Goal: Book appointment/travel/reservation

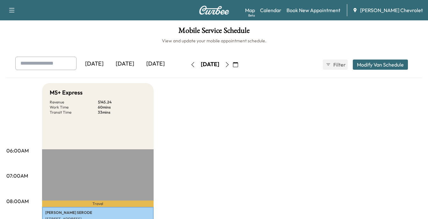
click at [156, 63] on div "[DATE]" at bounding box center [155, 64] width 31 height 15
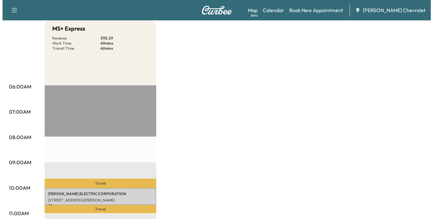
scroll to position [64, 0]
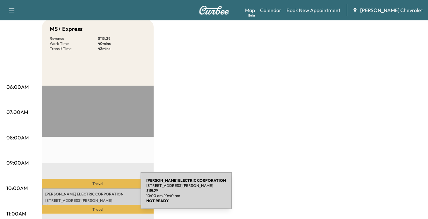
click at [93, 195] on p "[PERSON_NAME] ELECTRIC CORPORATION" at bounding box center [97, 194] width 105 height 5
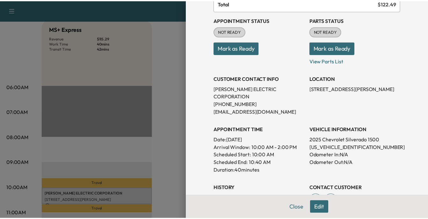
scroll to position [128, 0]
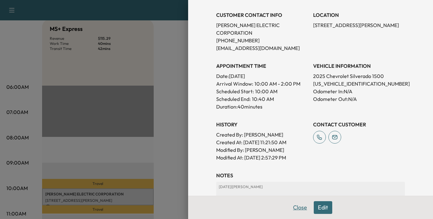
click at [294, 207] on button "Close" at bounding box center [300, 208] width 22 height 13
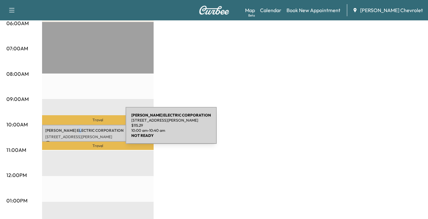
click at [78, 130] on p "[PERSON_NAME] ELECTRIC CORPORATION" at bounding box center [97, 130] width 105 height 5
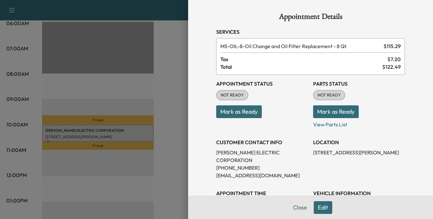
click at [169, 67] on div at bounding box center [216, 109] width 433 height 219
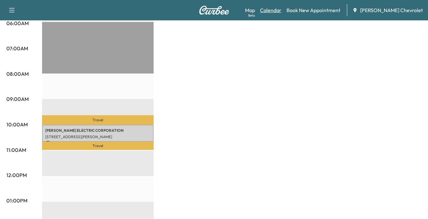
click at [282, 10] on link "Calendar" at bounding box center [270, 10] width 21 height 8
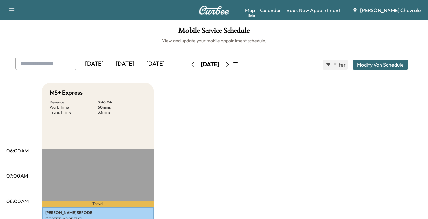
click at [238, 65] on icon "button" at bounding box center [235, 64] width 5 height 5
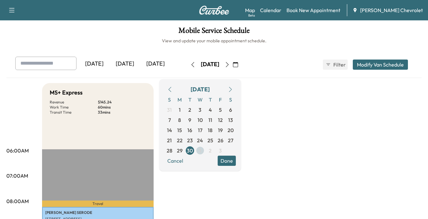
click at [201, 151] on span "1" at bounding box center [200, 151] width 2 height 8
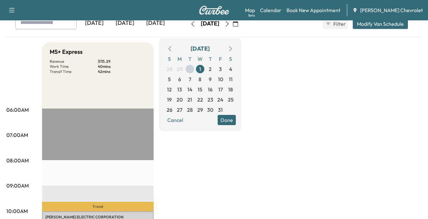
scroll to position [32, 0]
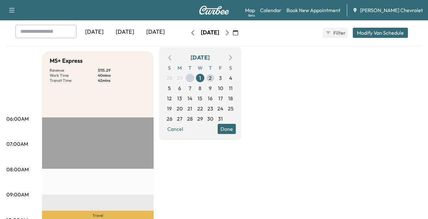
click at [212, 78] on span "2" at bounding box center [210, 78] width 3 height 8
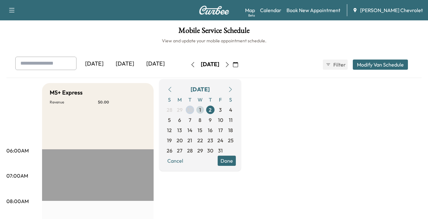
click at [201, 110] on span "1" at bounding box center [200, 110] width 2 height 8
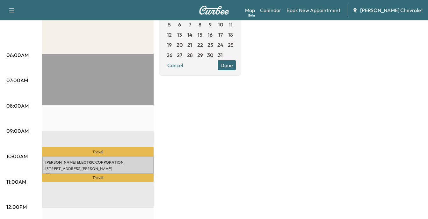
scroll to position [128, 0]
